Goal: Information Seeking & Learning: Learn about a topic

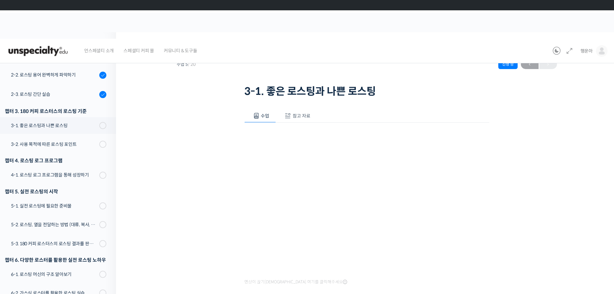
scroll to position [59, 0]
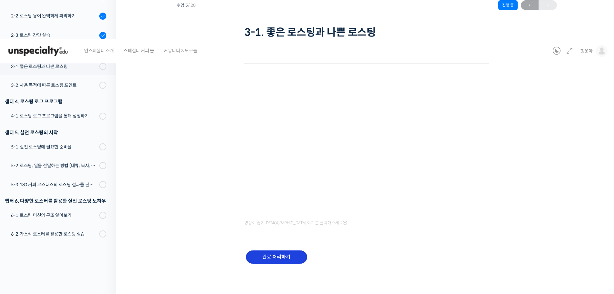
click at [272, 256] on input "완료 처리하기" at bounding box center [276, 256] width 61 height 13
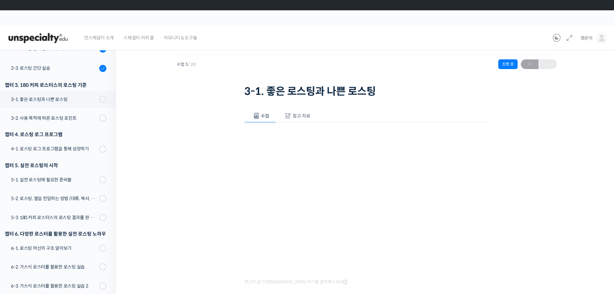
scroll to position [140, 0]
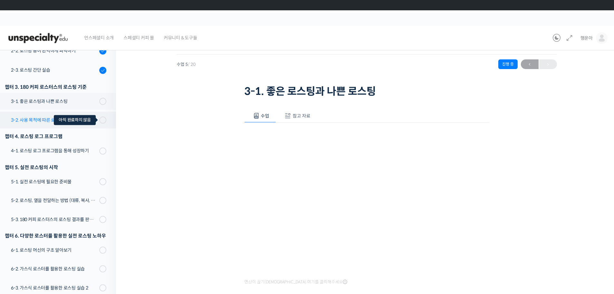
click at [99, 120] on span at bounding box center [101, 119] width 4 height 7
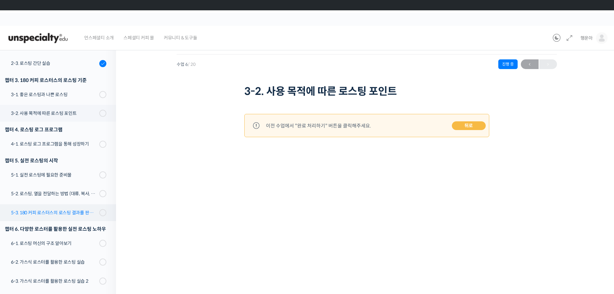
scroll to position [145, 0]
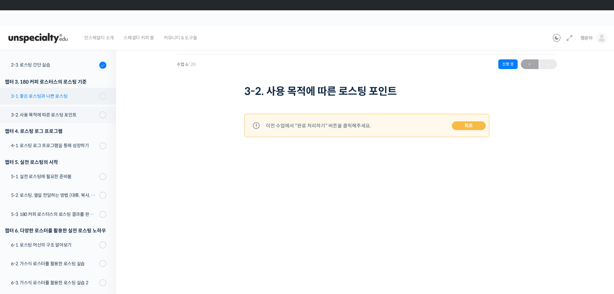
click at [83, 94] on div "3-1. 좋은 로스팅과 나쁜 로스팅" at bounding box center [54, 96] width 86 height 7
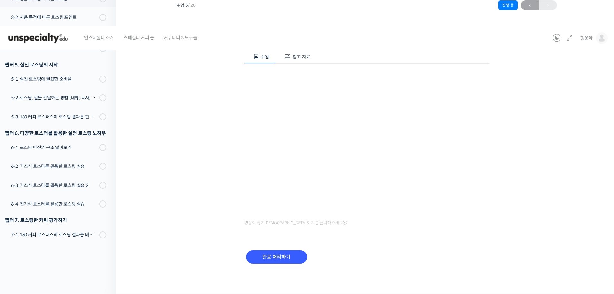
scroll to position [59, 0]
click at [278, 257] on input "완료 처리하기" at bounding box center [276, 257] width 61 height 13
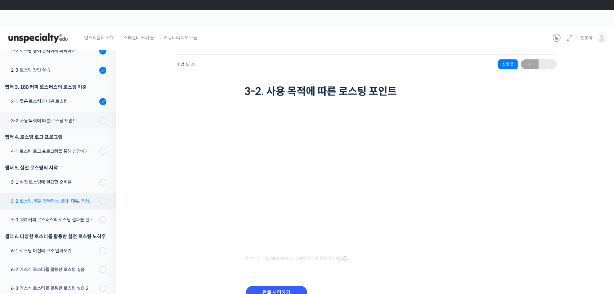
scroll to position [138, 0]
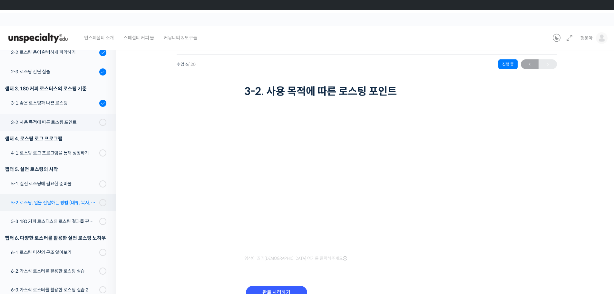
click at [73, 117] on link "3-2. 사용 목적에 따른 로스팅 포인트" at bounding box center [56, 122] width 119 height 17
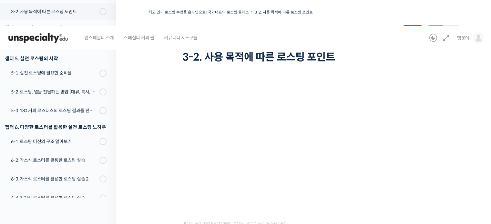
scroll to position [215, 0]
